Goal: Navigation & Orientation: Find specific page/section

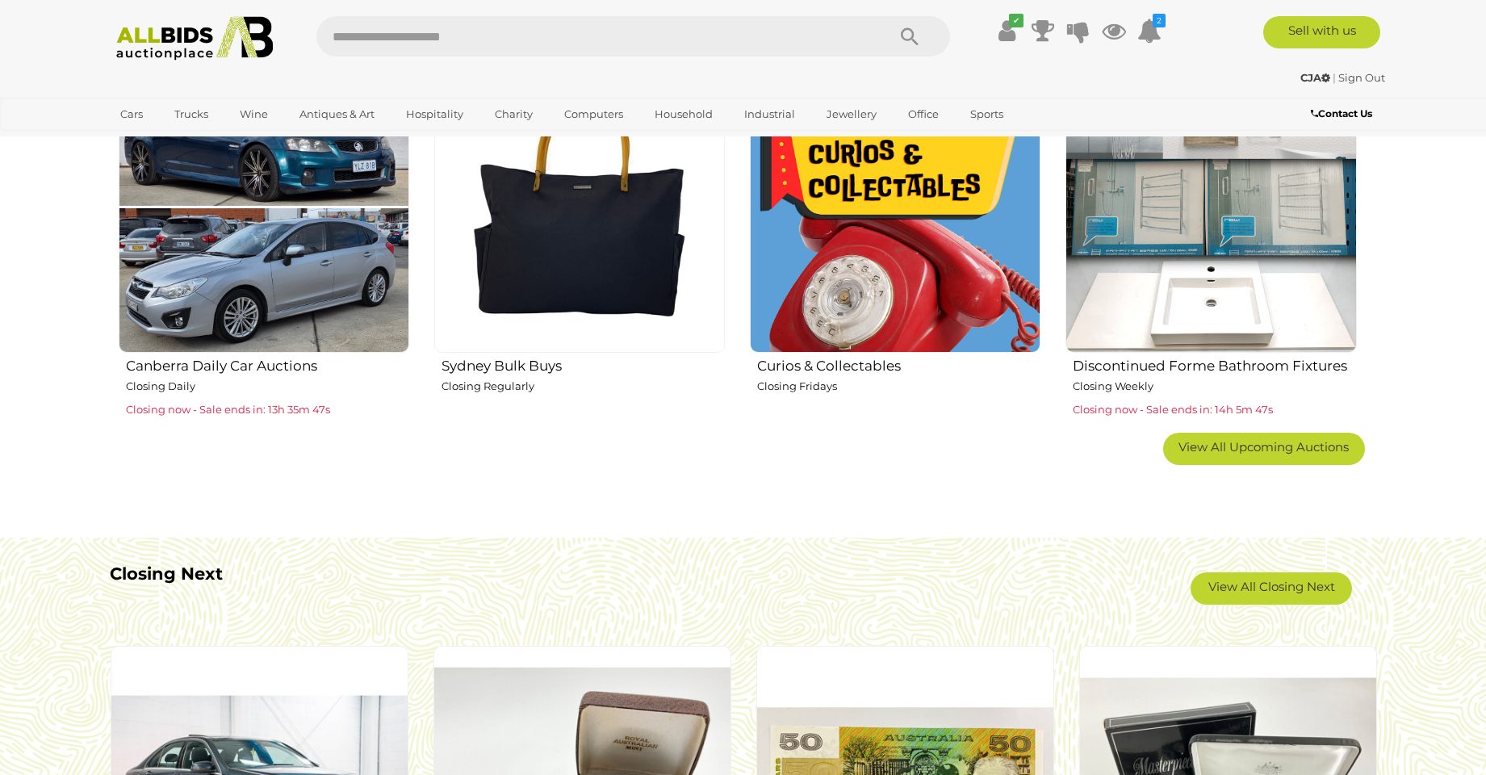
scroll to position [1068, 0]
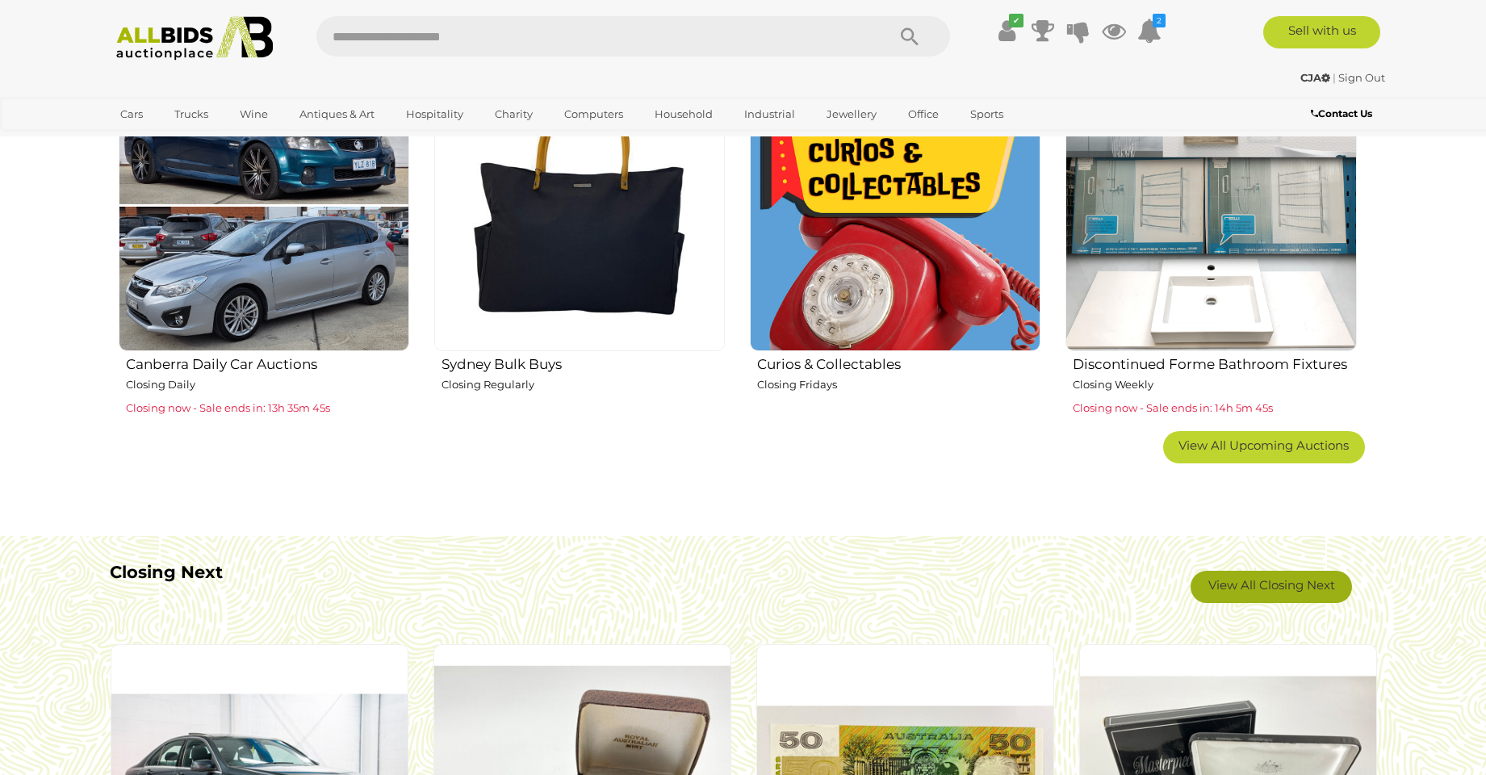
click at [1203, 590] on link "View All Closing Next" at bounding box center [1270, 587] width 161 height 32
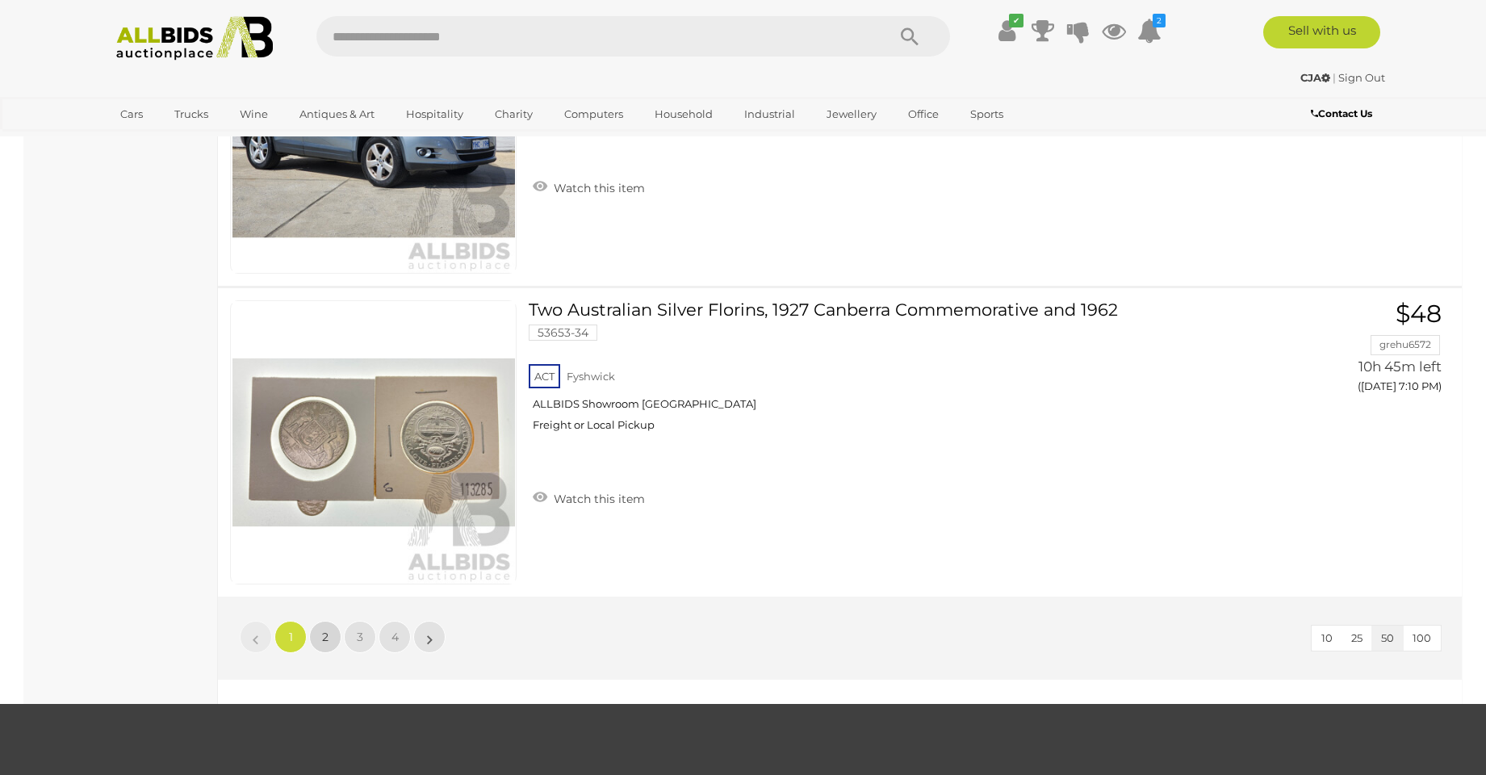
scroll to position [56, 0]
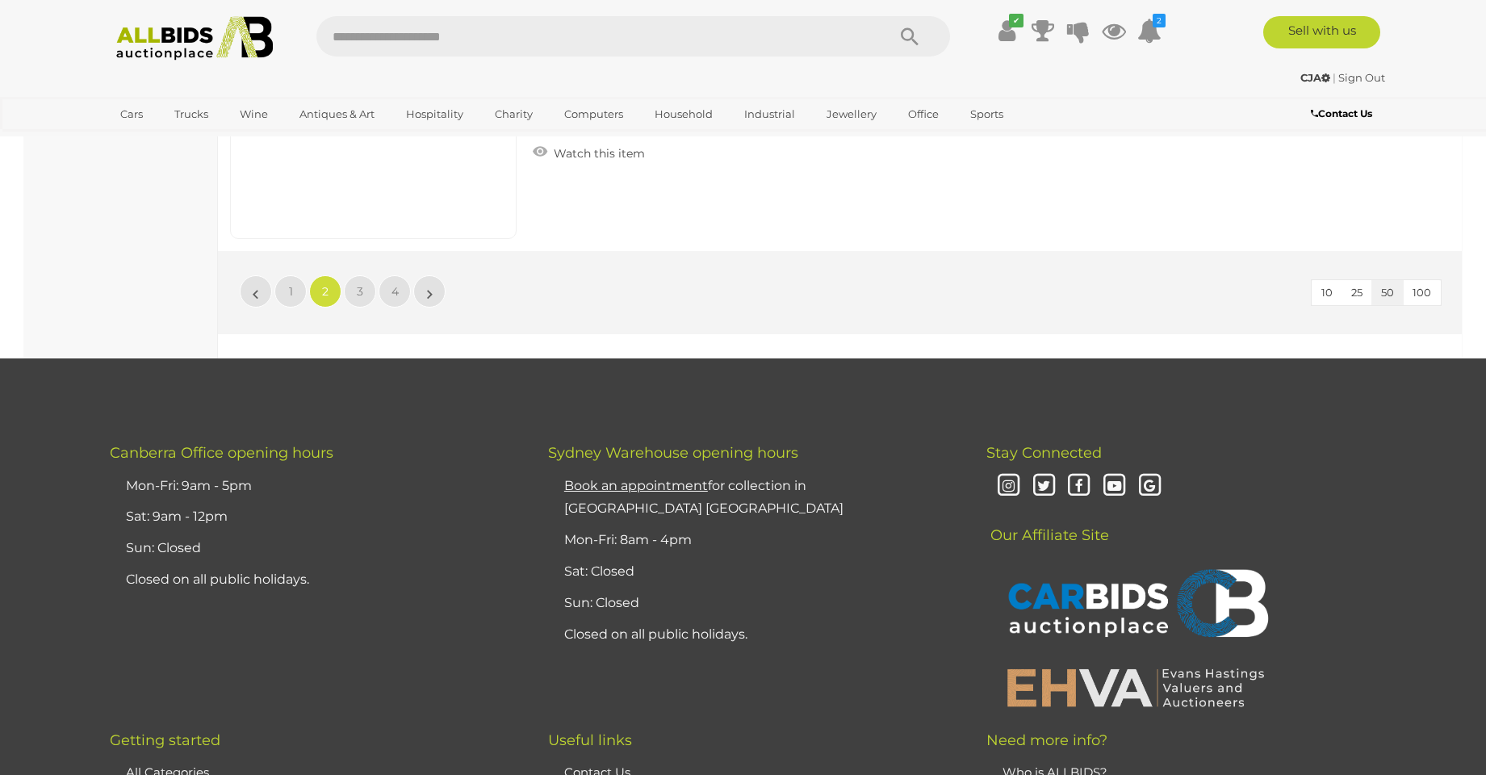
scroll to position [15526, 0]
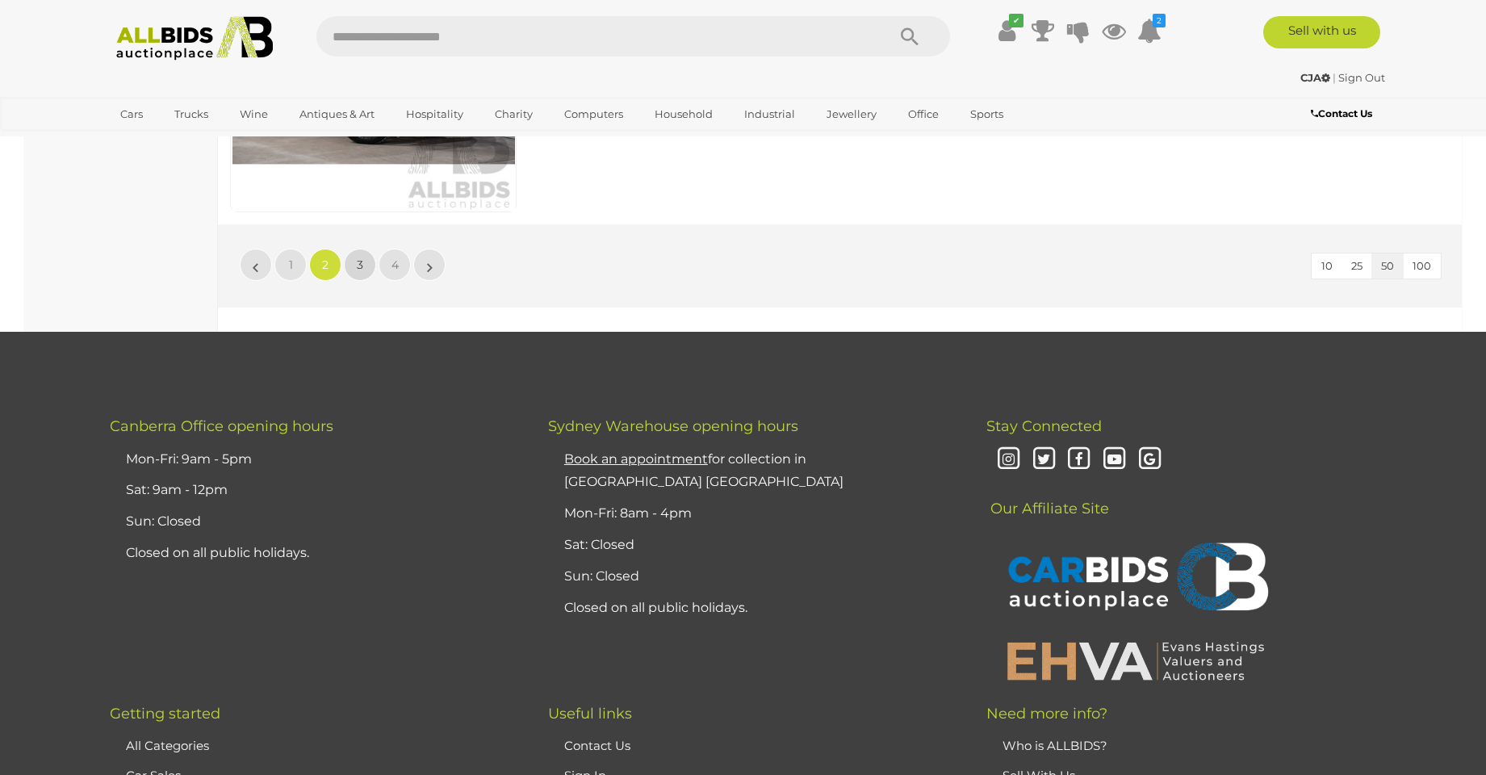
click at [361, 257] on link "3" at bounding box center [360, 265] width 32 height 32
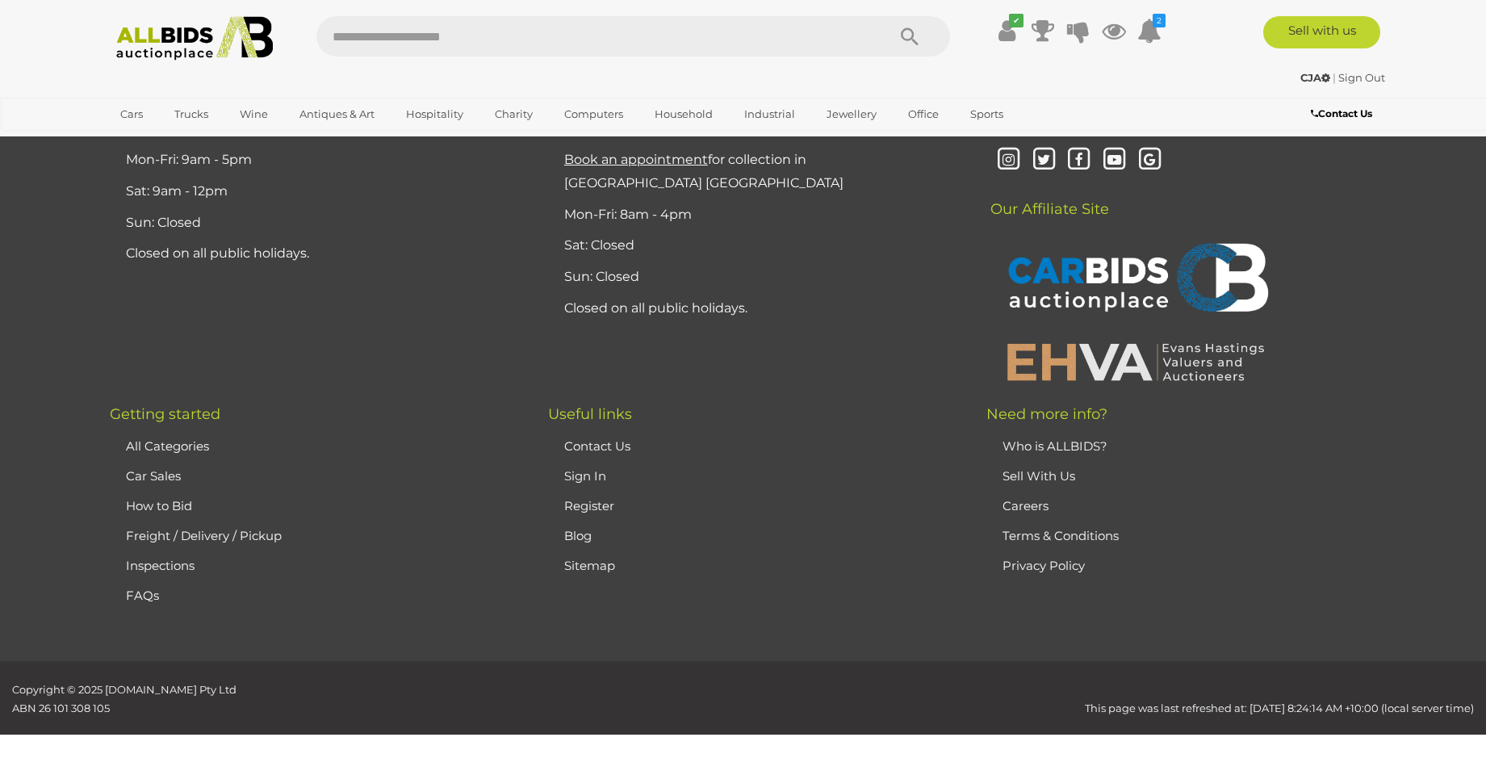
scroll to position [56, 0]
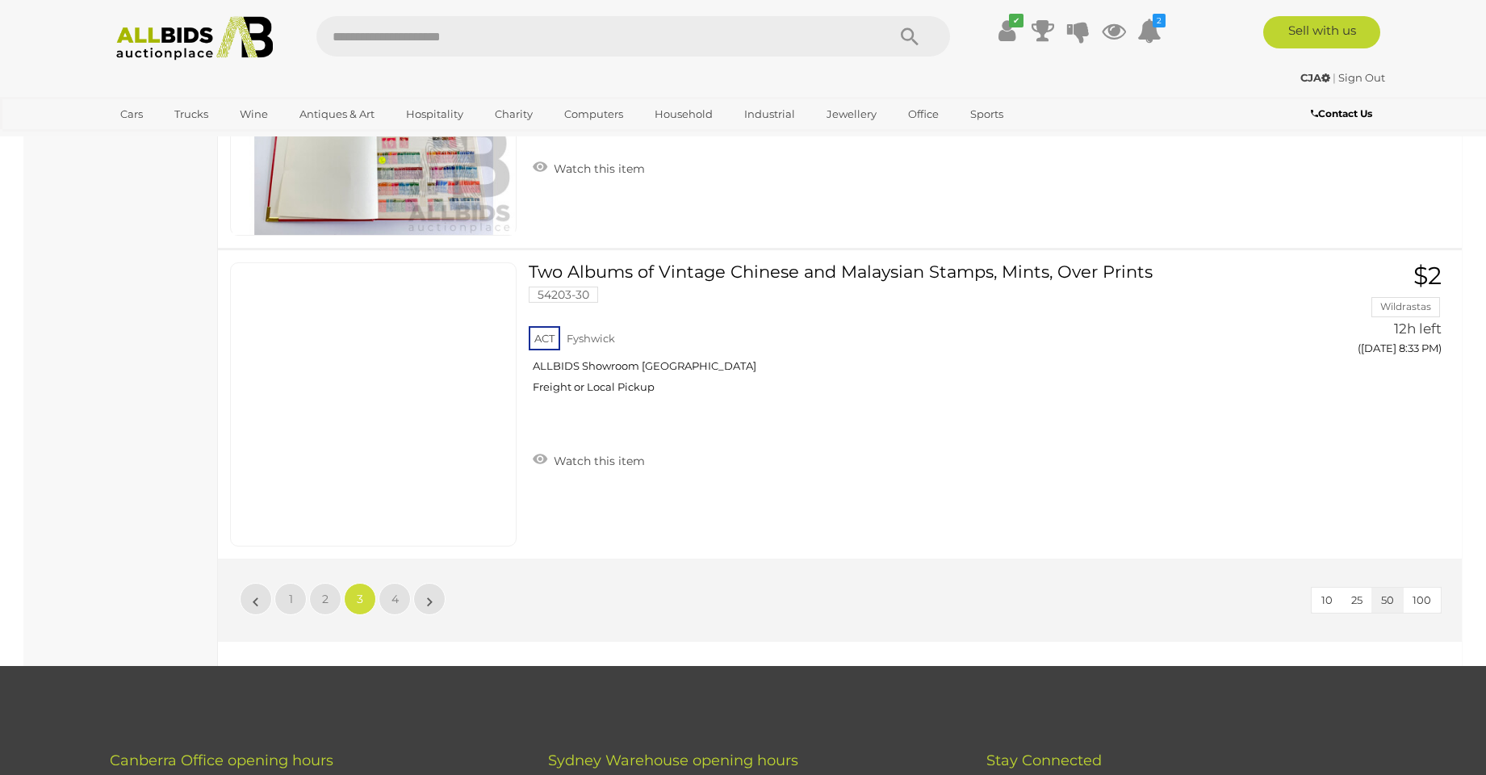
scroll to position [15202, 0]
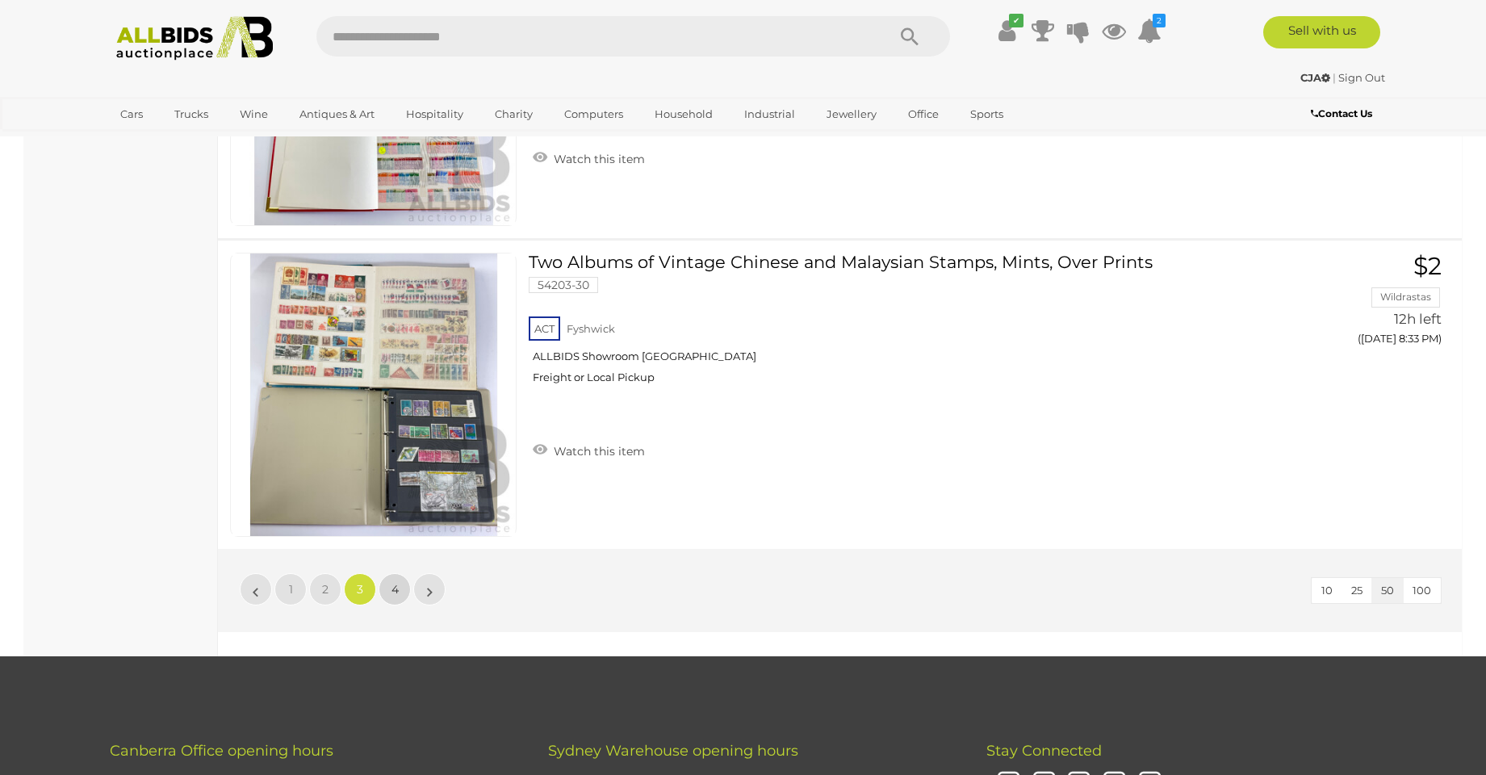
click at [400, 589] on link "4" at bounding box center [394, 589] width 32 height 32
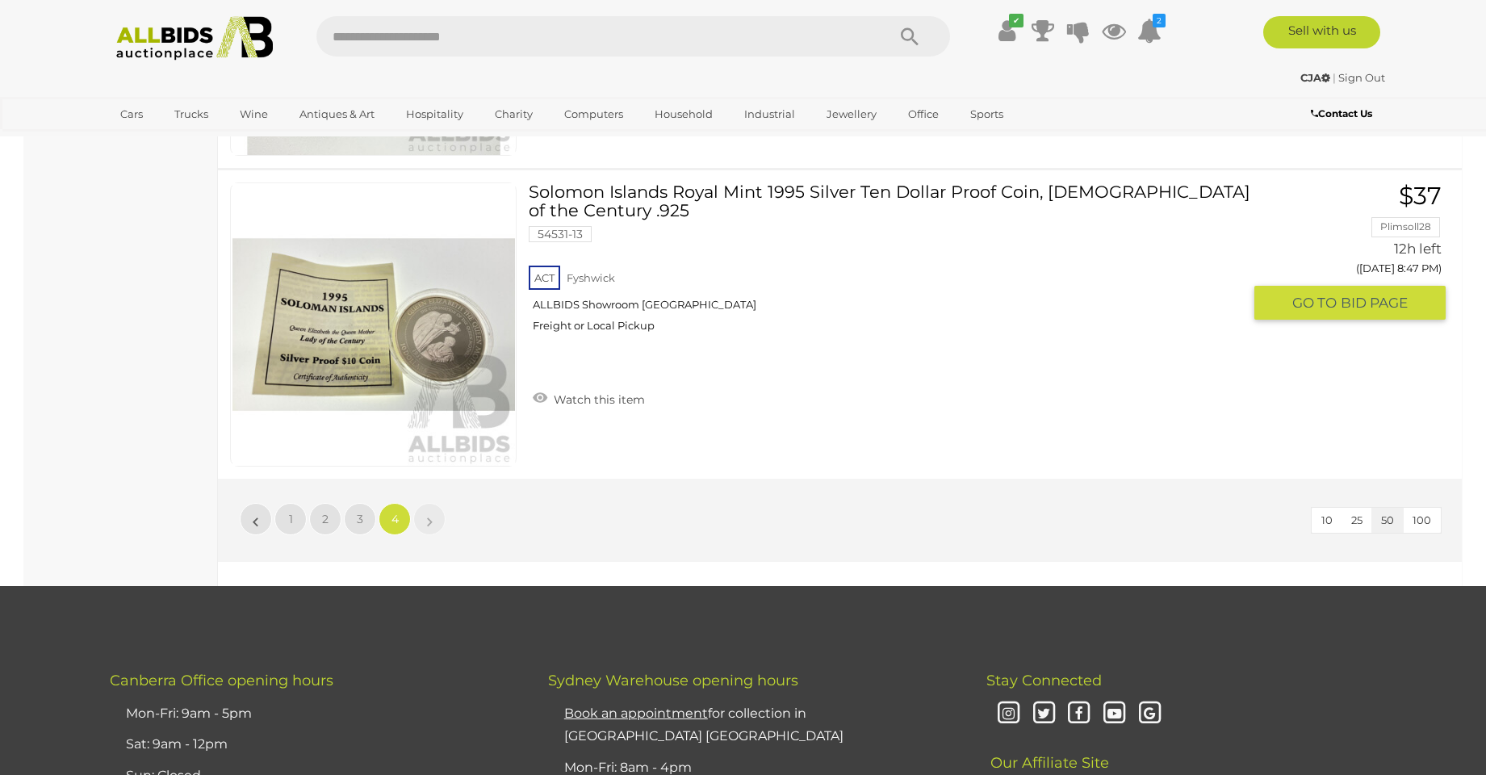
scroll to position [4103, 0]
